Goal: Information Seeking & Learning: Learn about a topic

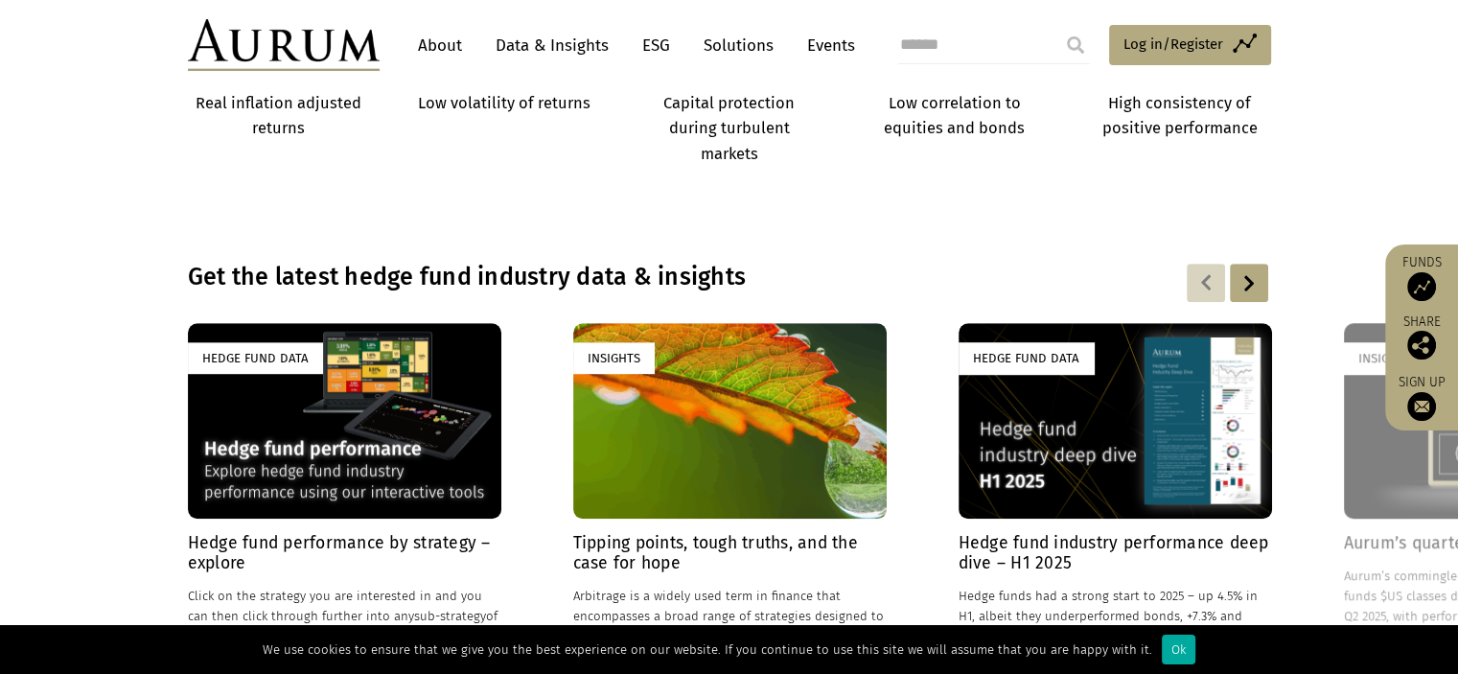
scroll to position [1194, 0]
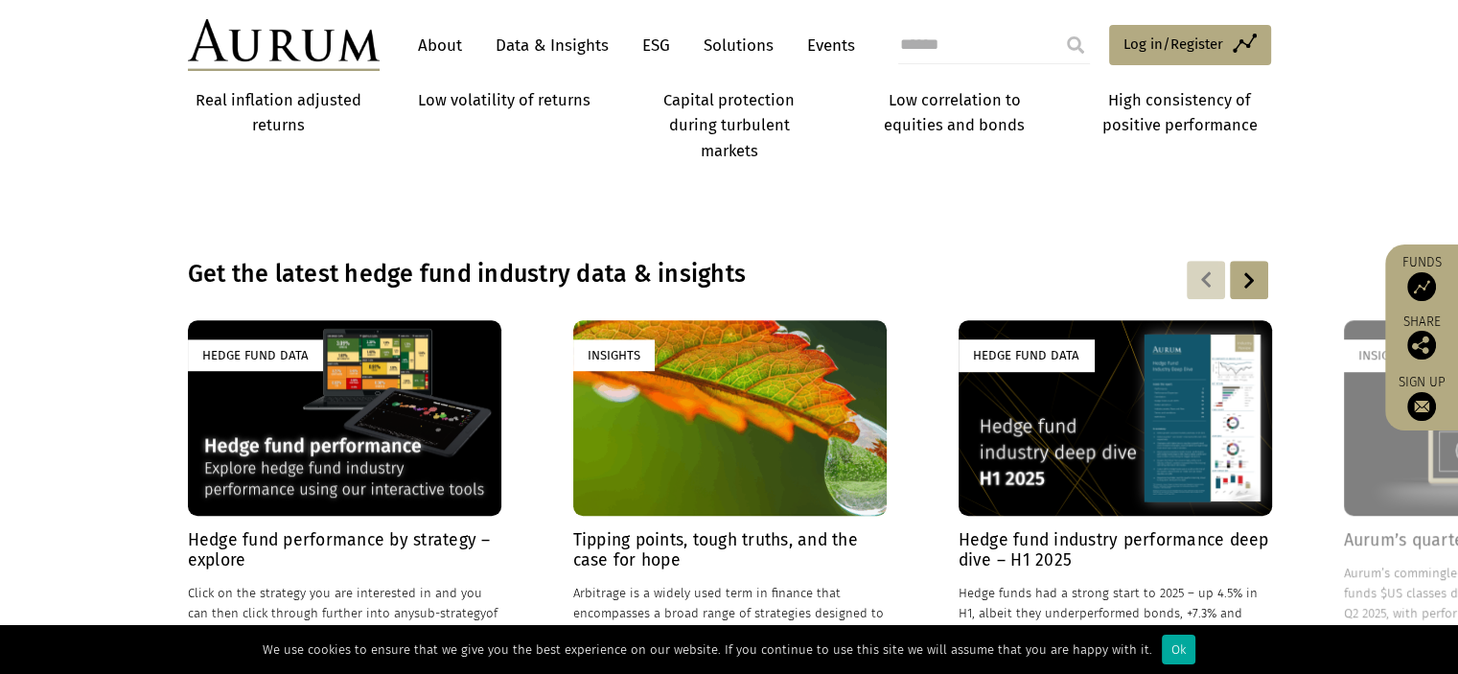
click at [356, 444] on div "Hedge Fund Data" at bounding box center [344, 417] width 313 height 195
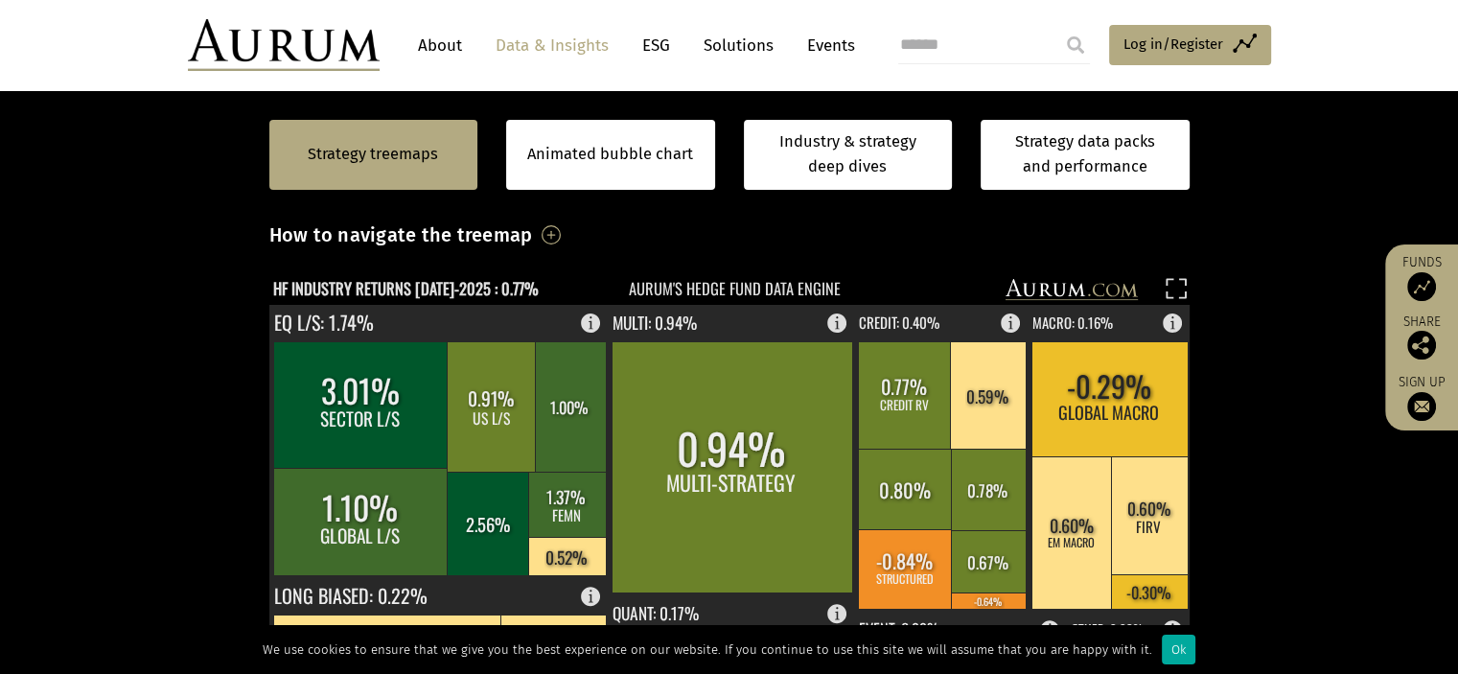
scroll to position [491, 0]
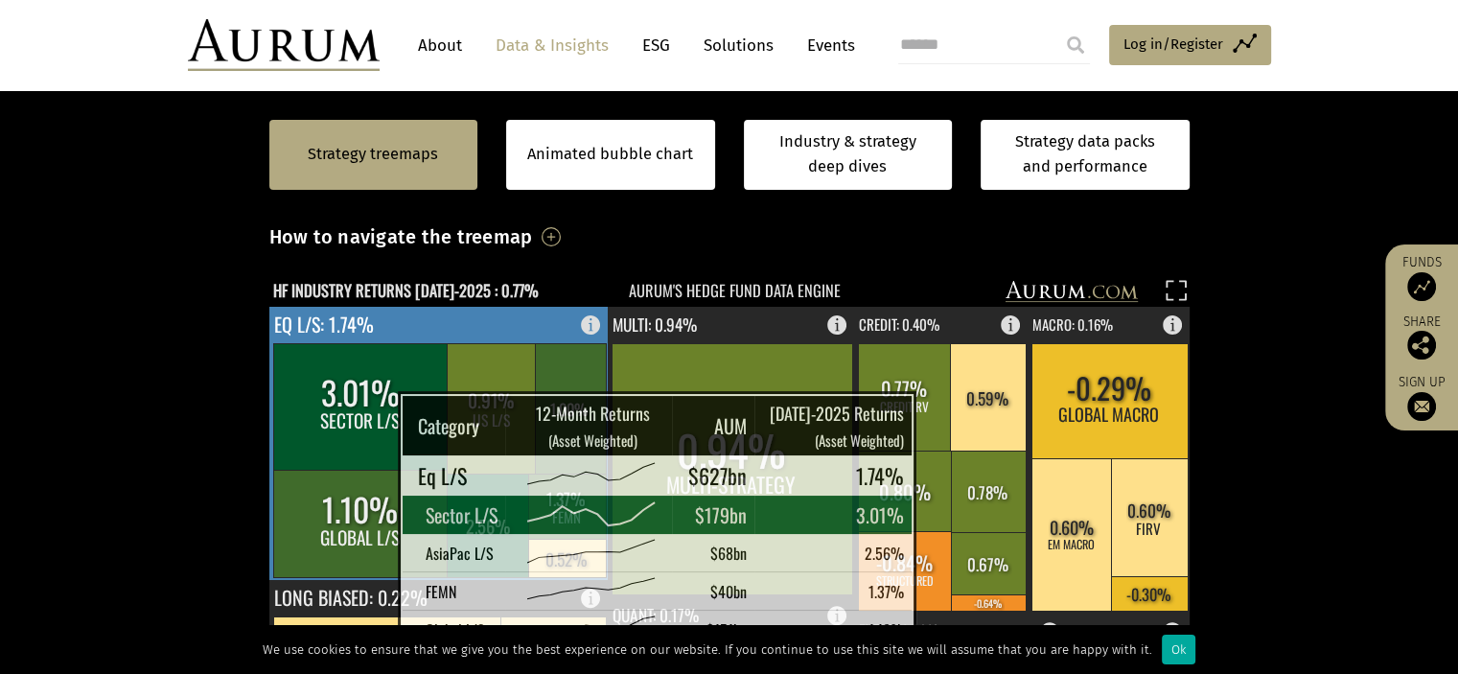
click at [350, 418] on rect at bounding box center [360, 406] width 175 height 126
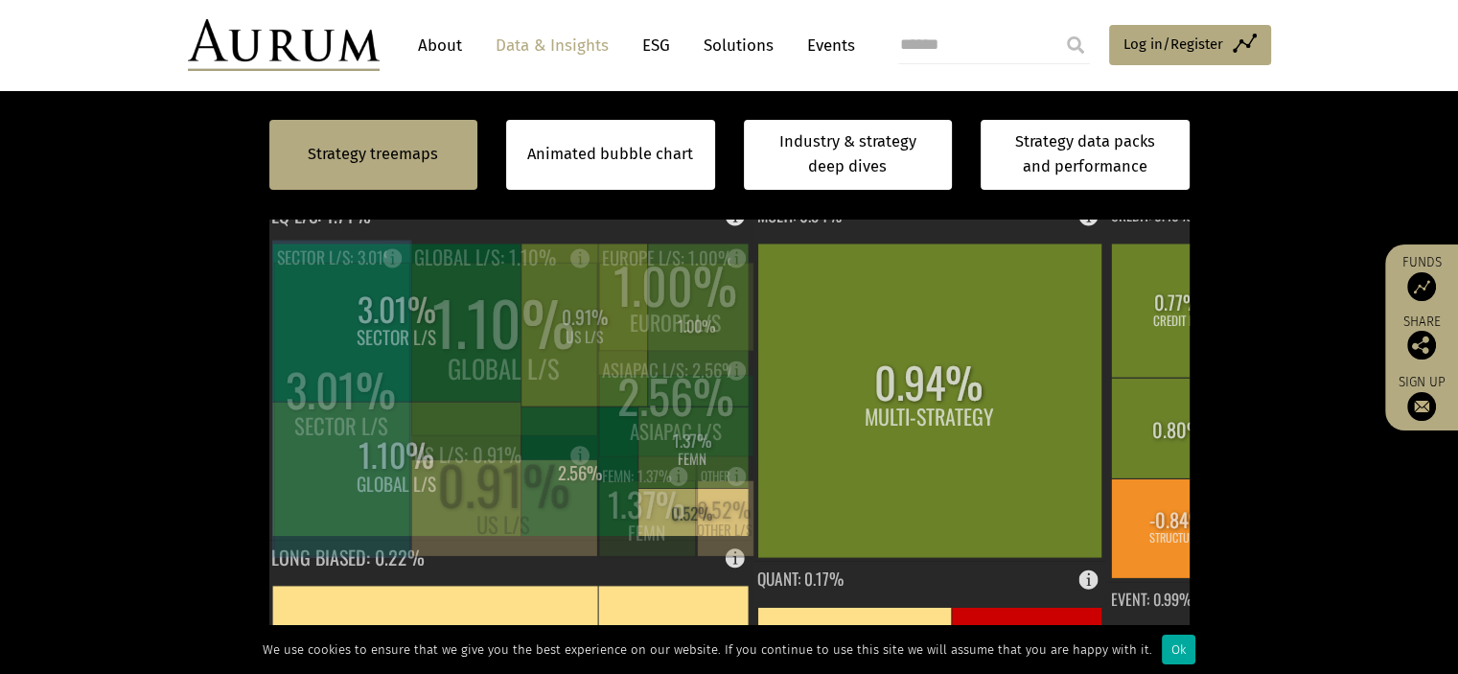
scroll to position [586, 0]
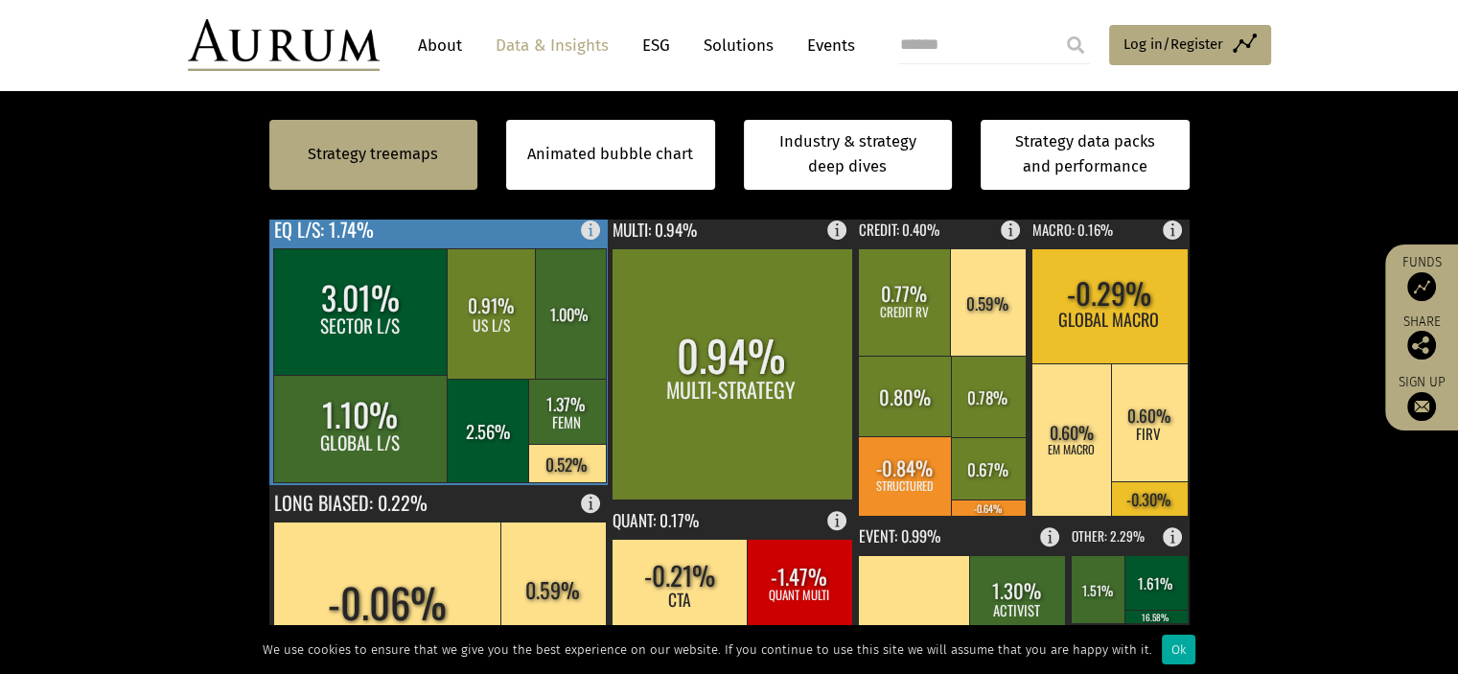
click at [327, 411] on rect at bounding box center [360, 428] width 175 height 107
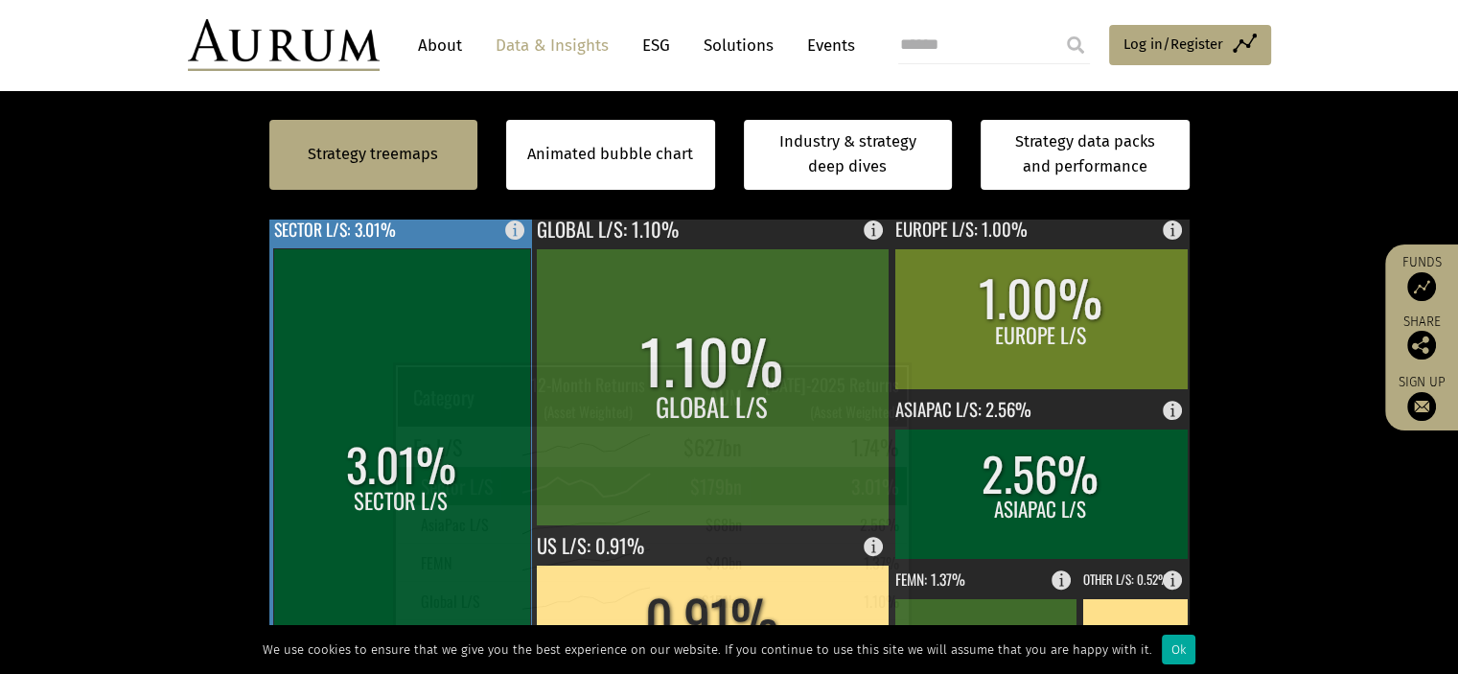
click at [345, 389] on rect at bounding box center [401, 483] width 257 height 471
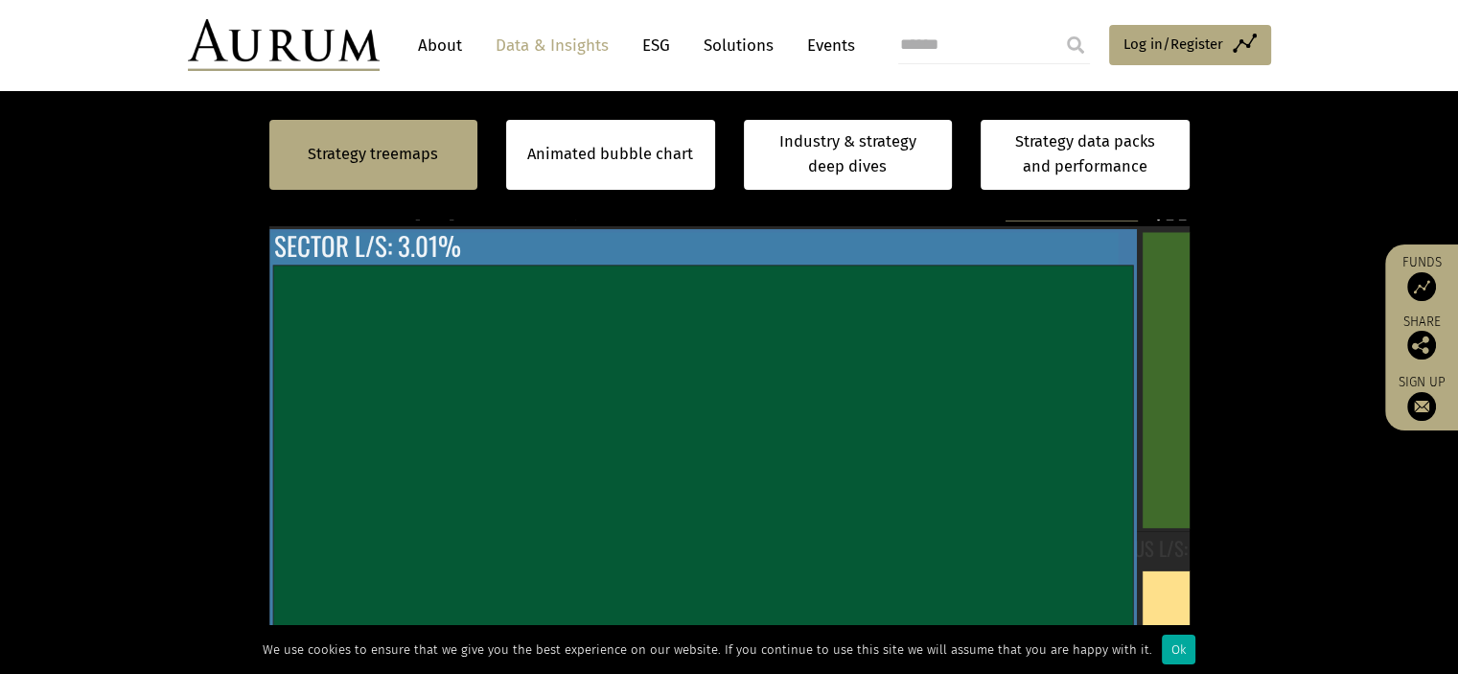
scroll to position [565, 0]
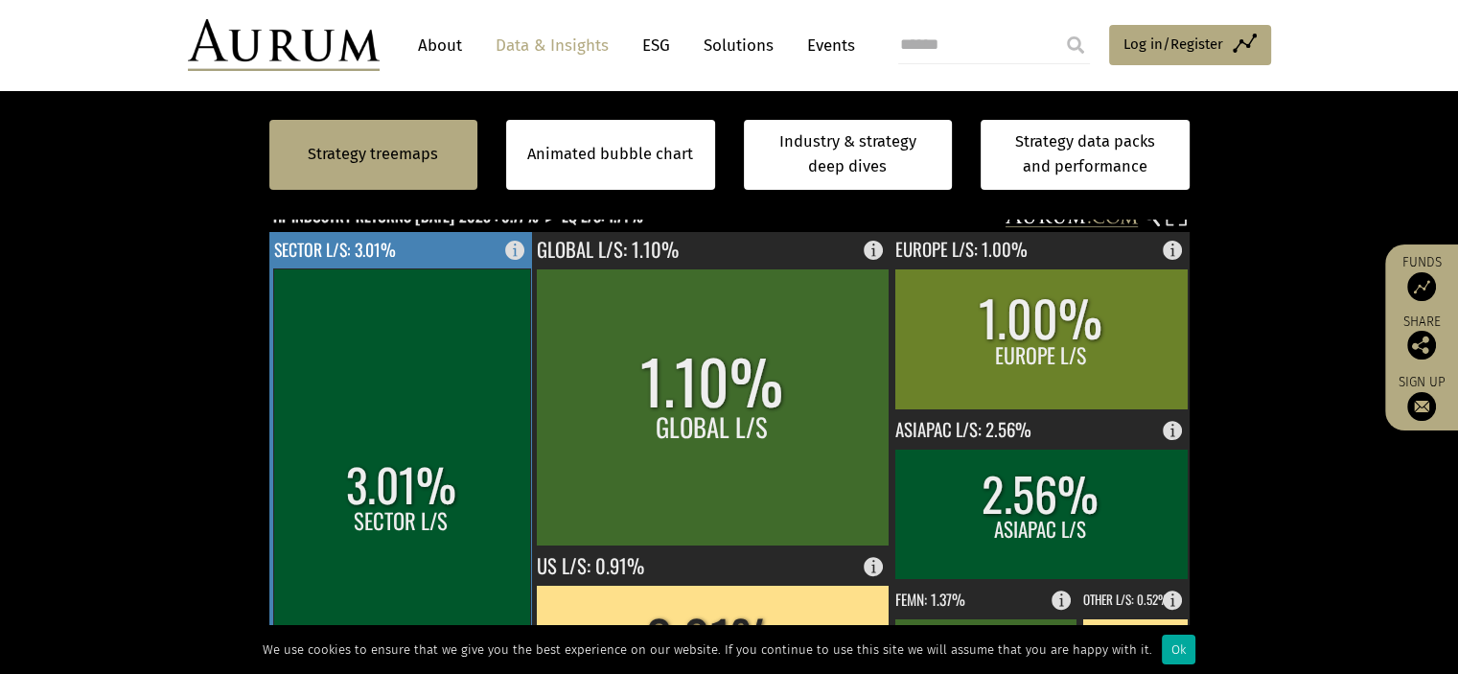
click at [368, 352] on rect at bounding box center [401, 503] width 257 height 471
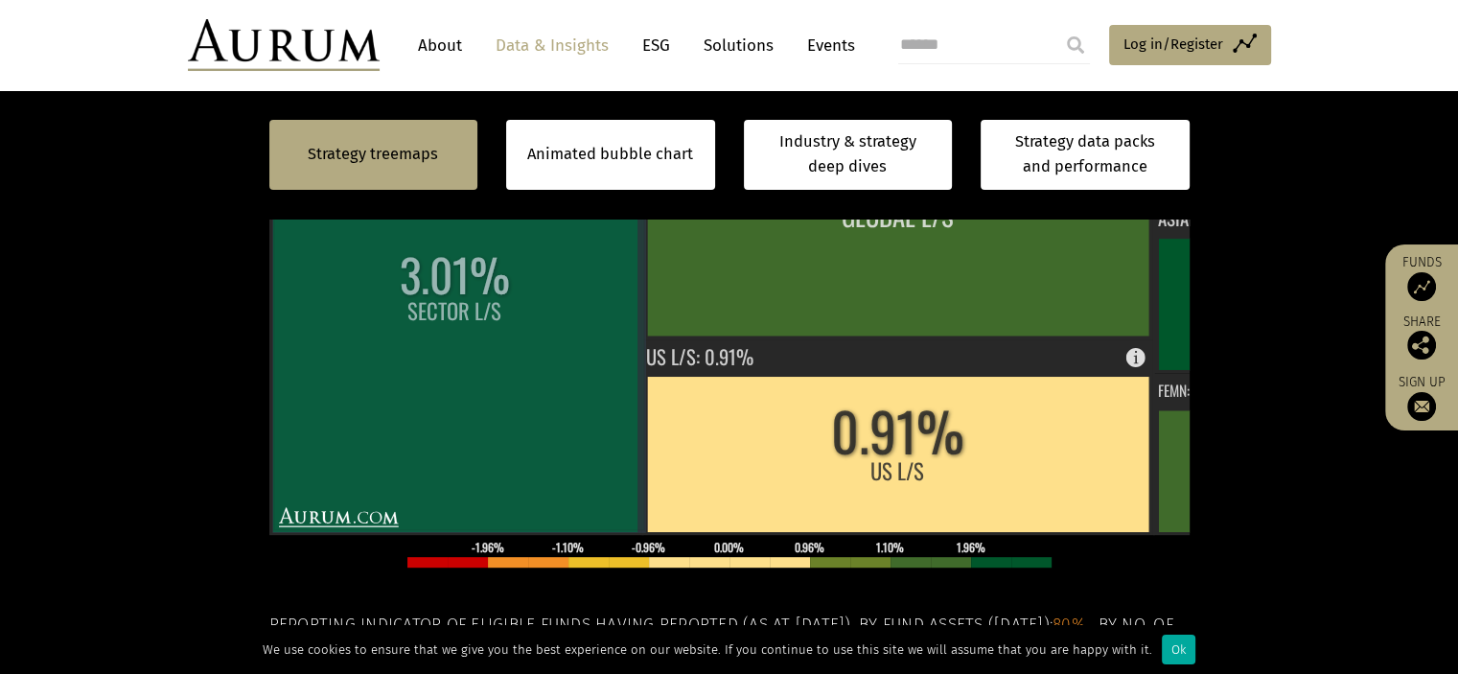
scroll to position [773, 0]
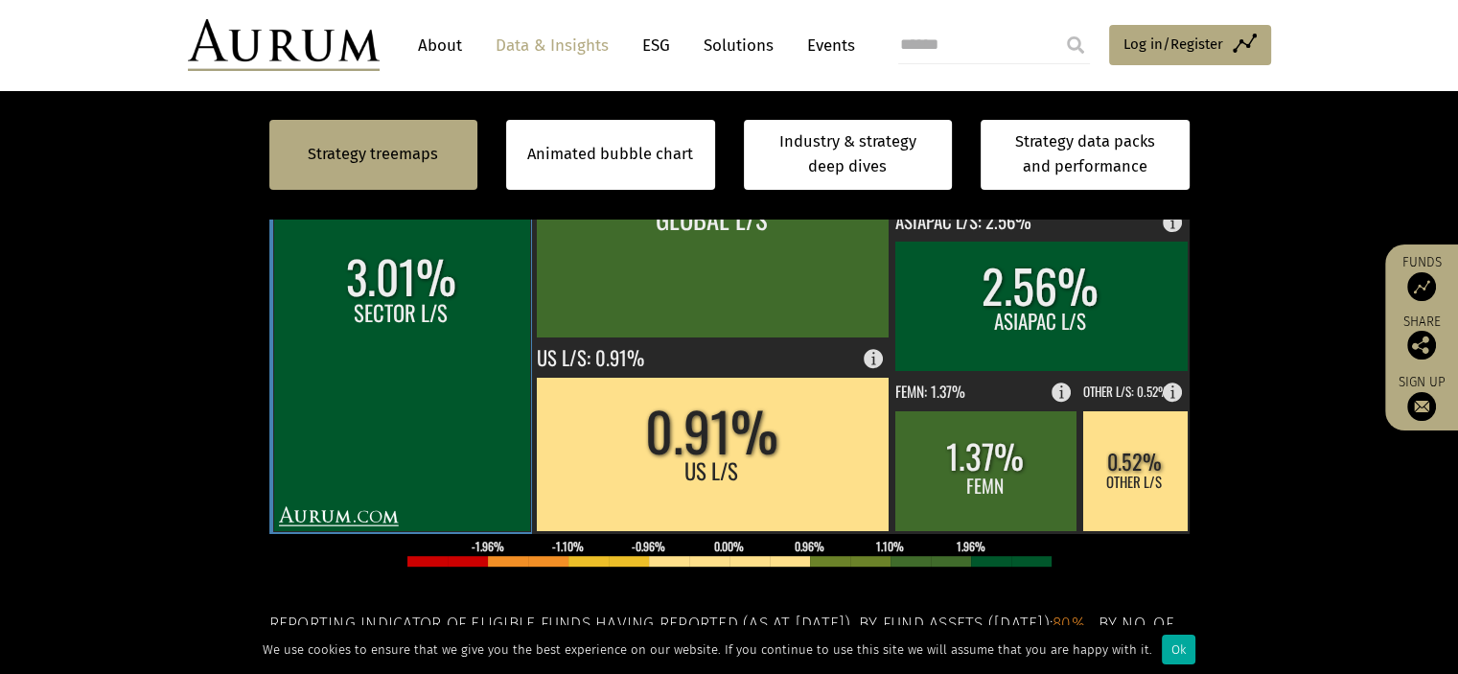
click at [368, 352] on rect at bounding box center [401, 295] width 257 height 471
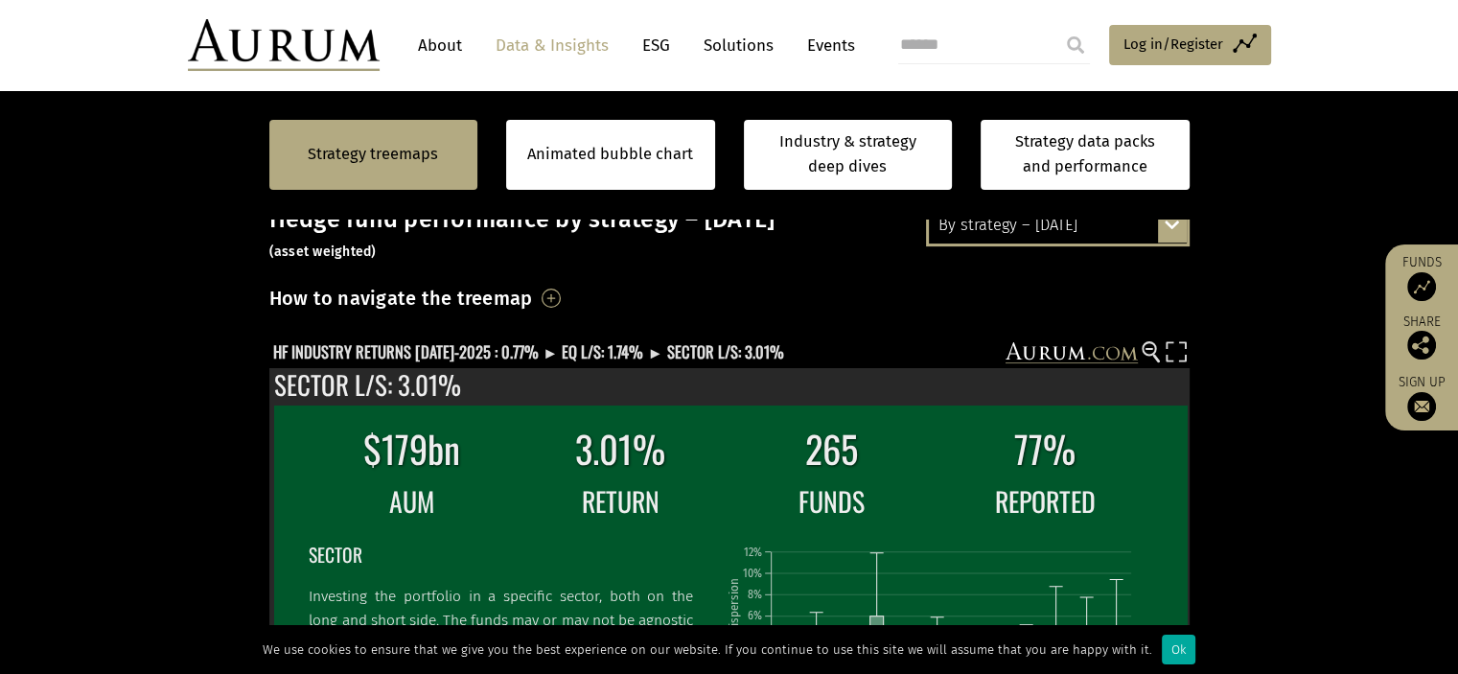
scroll to position [402, 0]
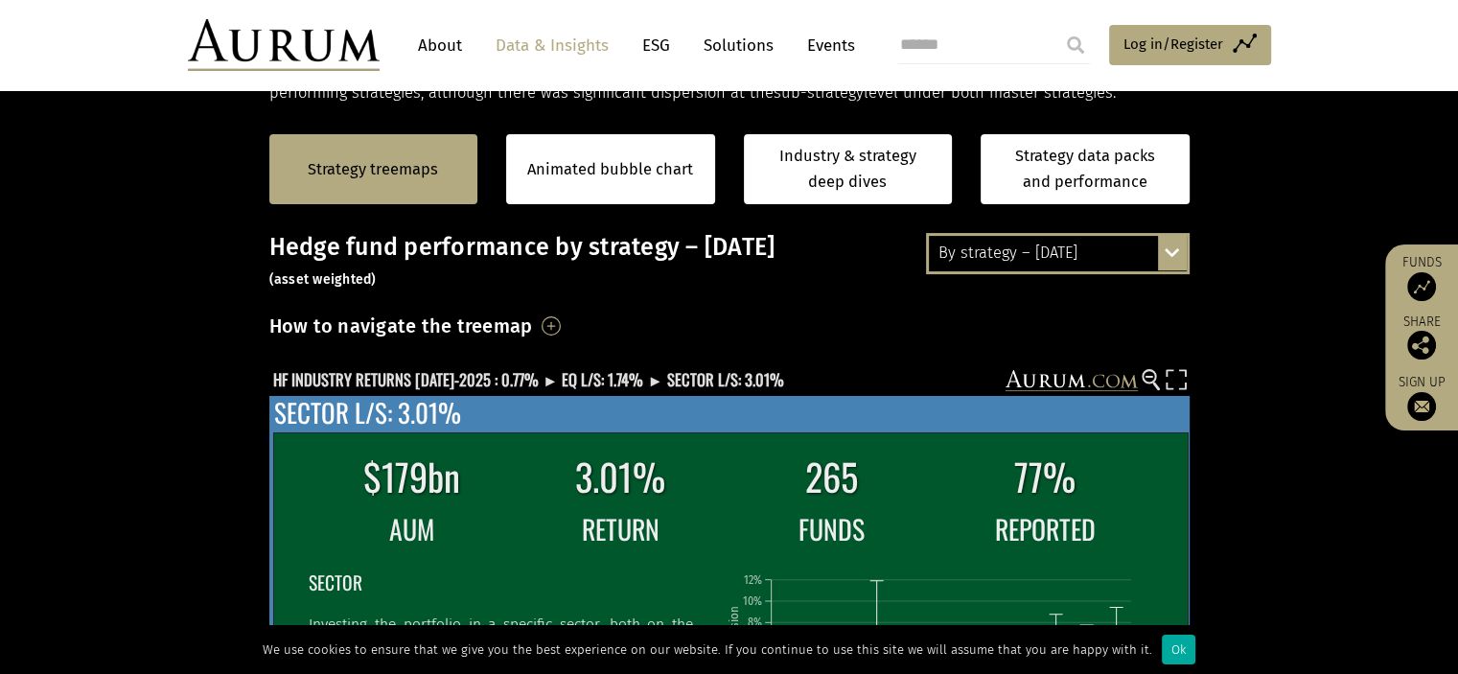
click at [529, 509] on td "RETURN" at bounding box center [620, 528] width 207 height 43
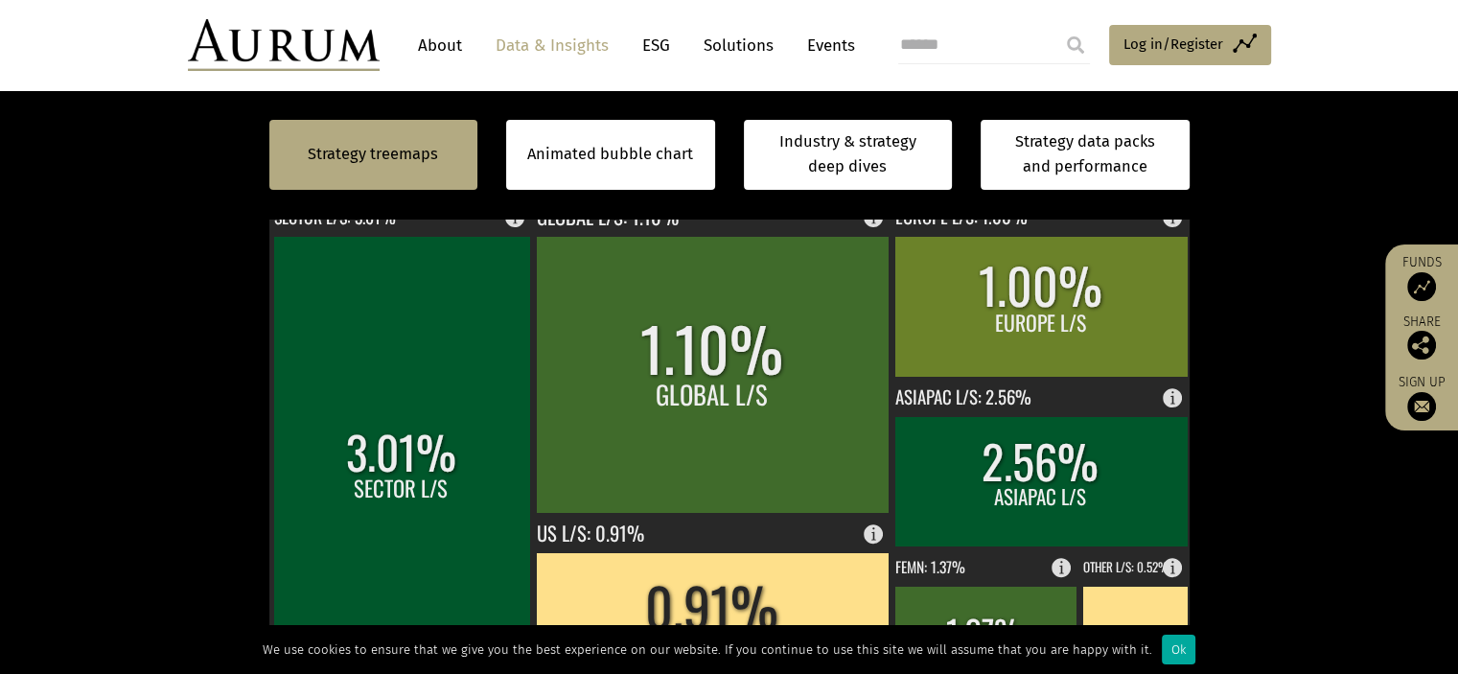
scroll to position [602, 0]
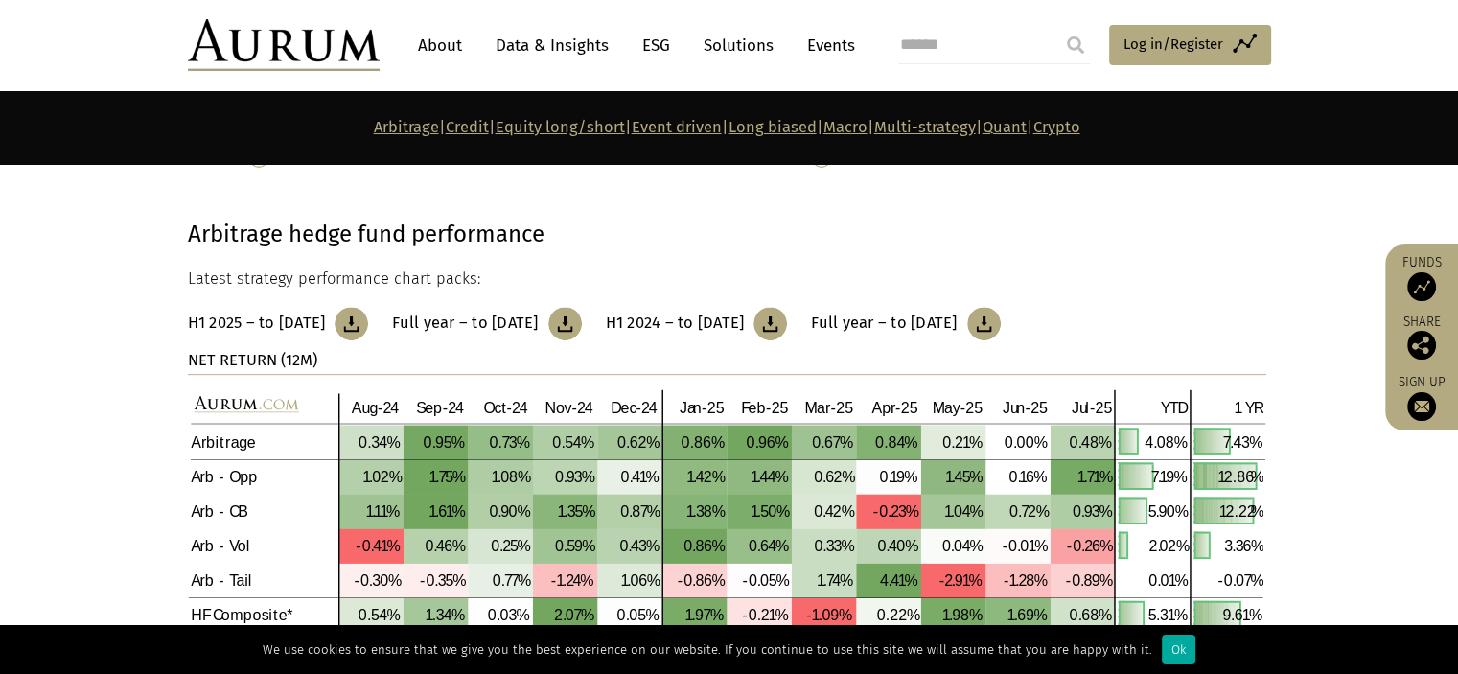
scroll to position [666, 0]
click at [368, 321] on img at bounding box center [351, 325] width 34 height 34
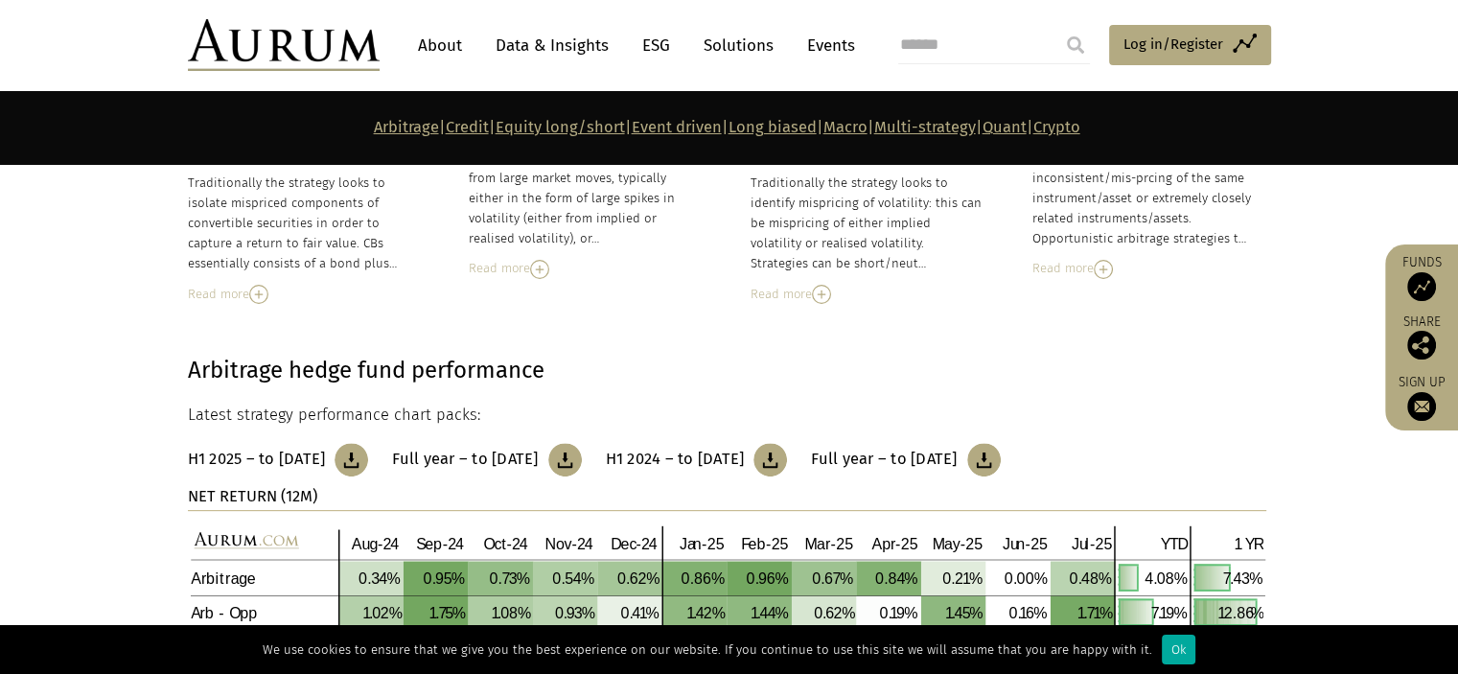
scroll to position [529, 0]
click at [495, 129] on link "Equity long/short" at bounding box center [559, 127] width 129 height 18
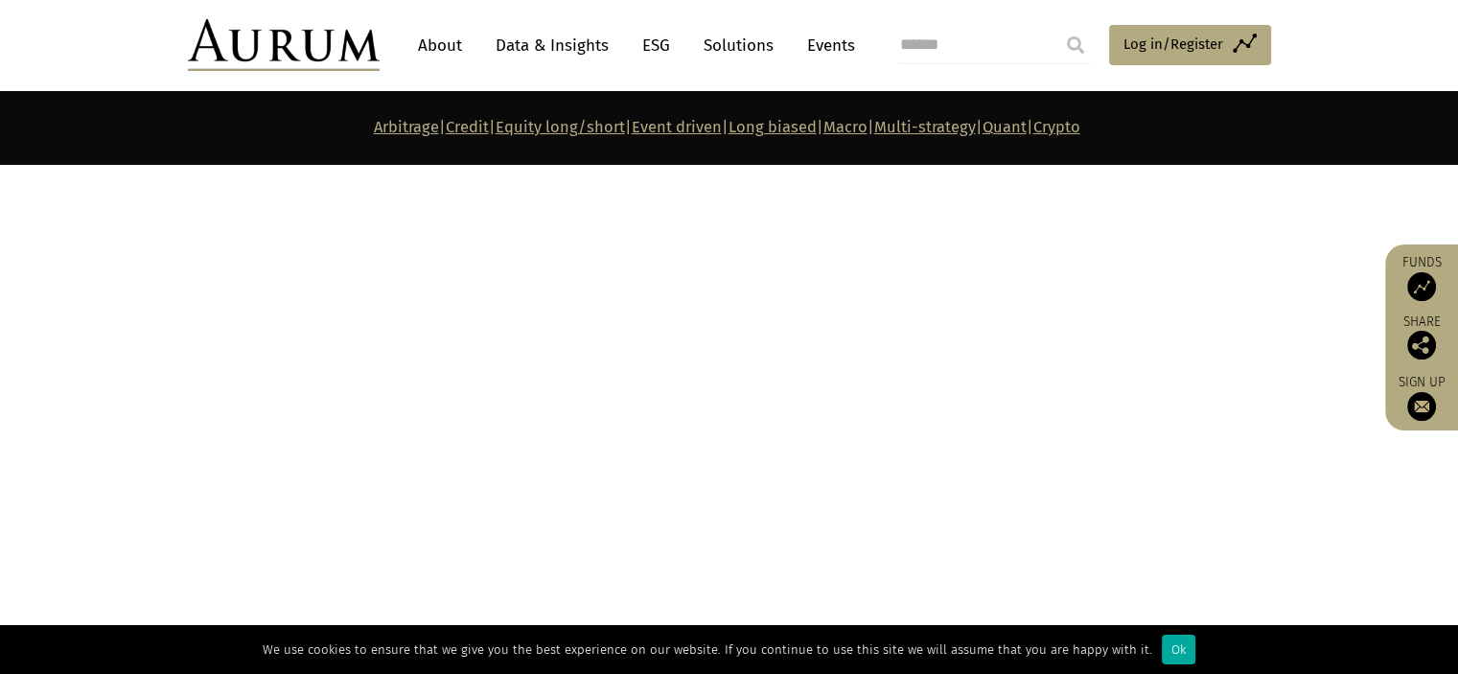
scroll to position [5804, 0]
